Goal: Find specific page/section: Find specific page/section

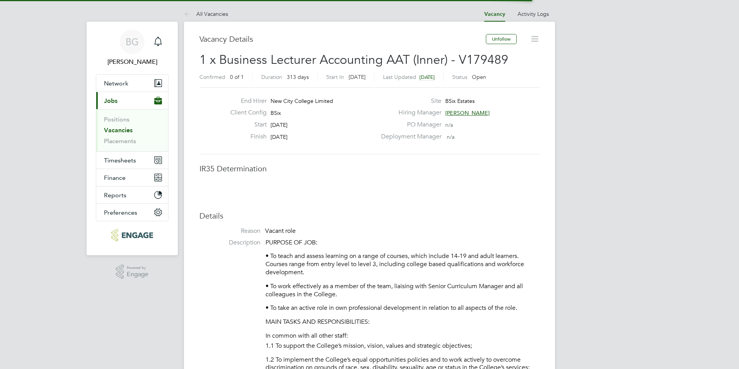
scroll to position [23, 54]
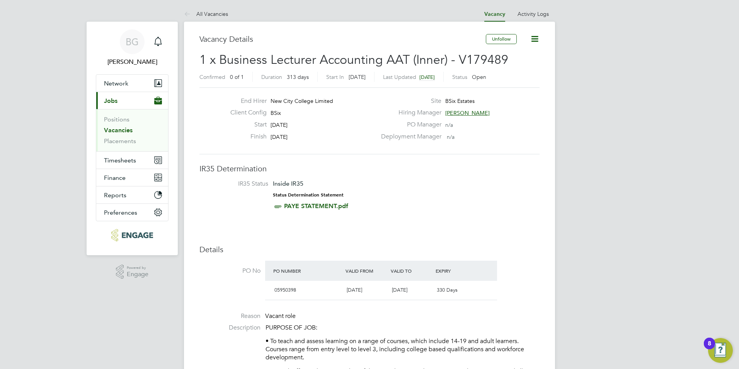
drag, startPoint x: 481, startPoint y: 111, endPoint x: 448, endPoint y: 111, distance: 32.9
click at [448, 111] on div "Hiring Manager Kerry Baker" at bounding box center [460, 115] width 166 height 12
drag, startPoint x: 477, startPoint y: 110, endPoint x: 452, endPoint y: 118, distance: 26.5
click at [457, 116] on div "Hiring Manager Kerry Baker" at bounding box center [460, 115] width 166 height 12
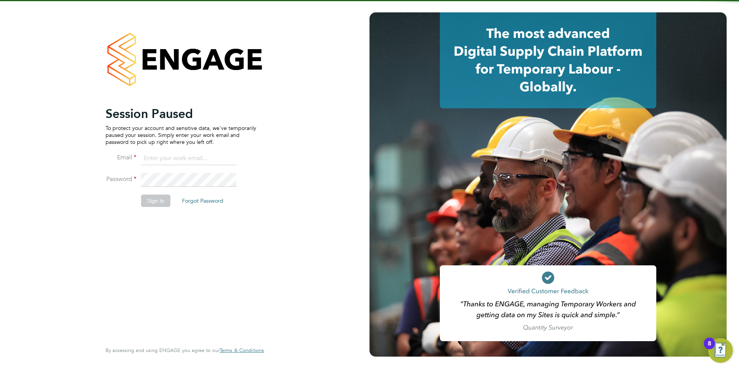
type input "[PERSON_NAME][EMAIL_ADDRESS][DOMAIN_NAME]"
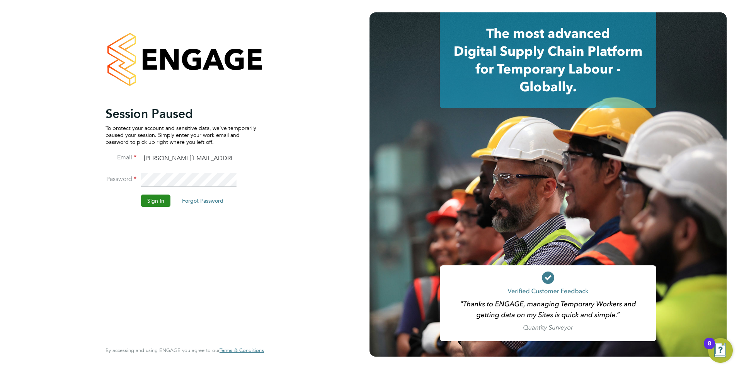
click at [150, 199] on button "Sign In" at bounding box center [155, 200] width 29 height 12
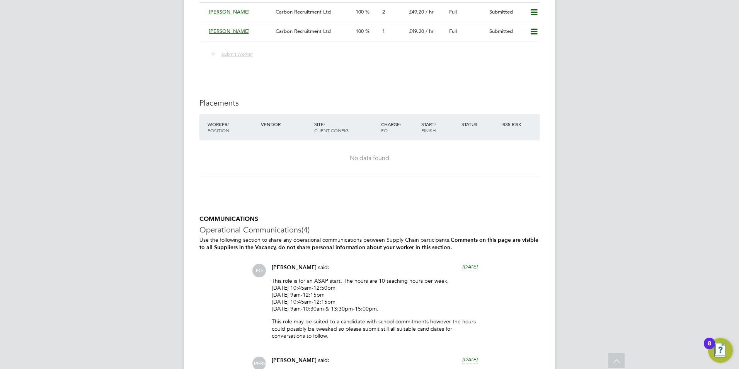
scroll to position [1387, 0]
